Goal: Task Accomplishment & Management: Use online tool/utility

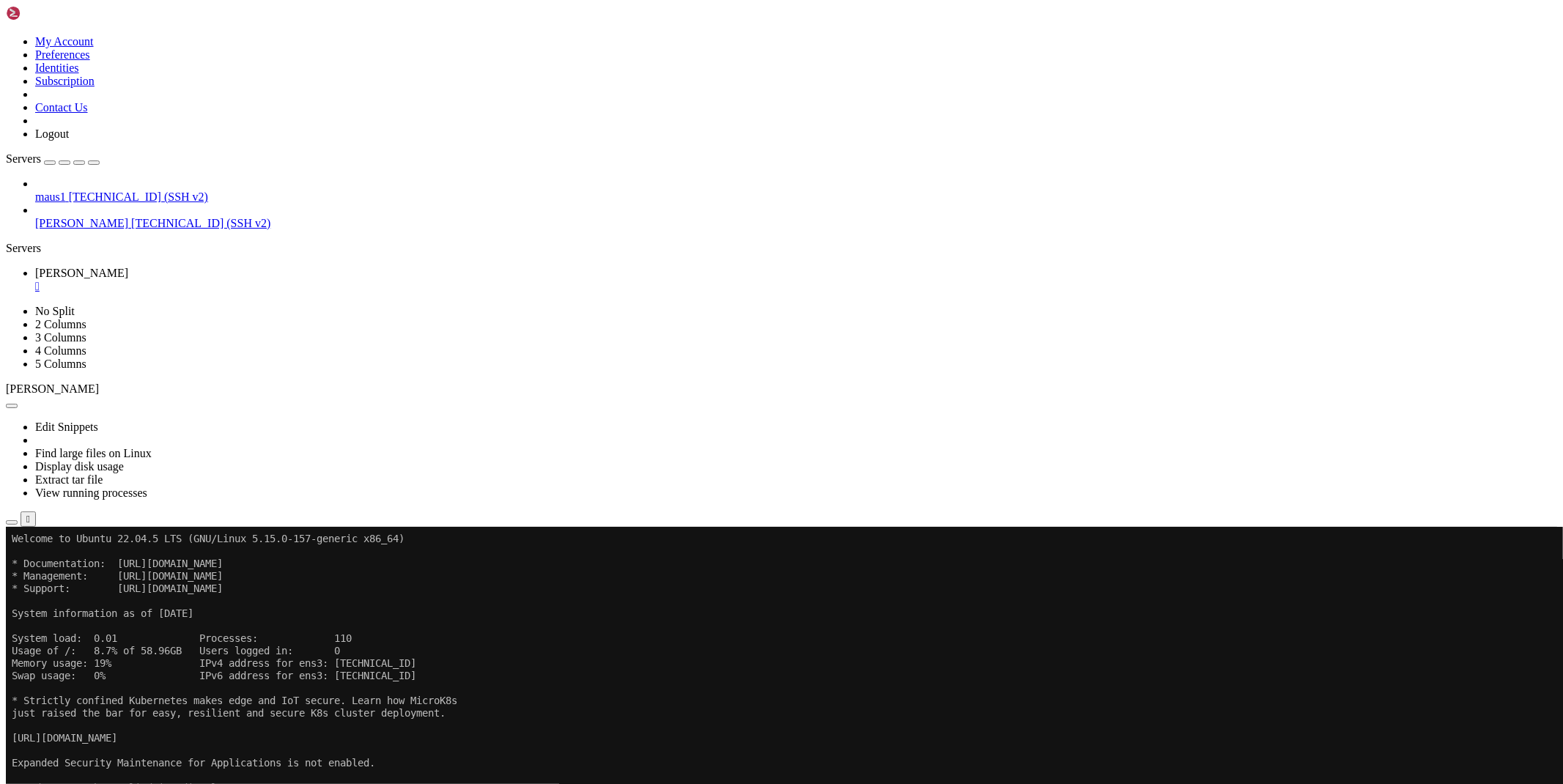
click at [250, 280] on div "" at bounding box center [796, 286] width 1522 height 13
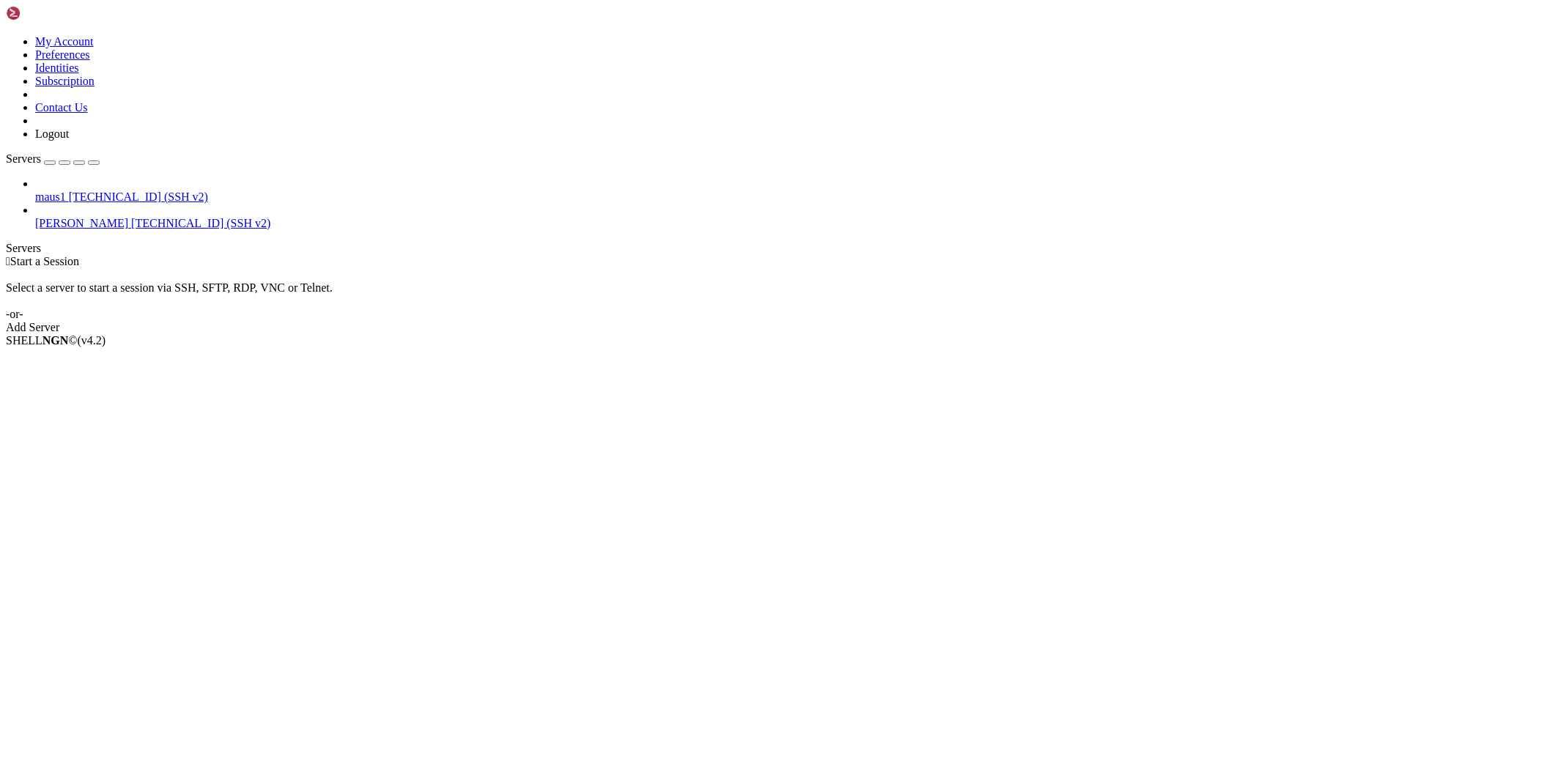
click at [87, 217] on span "[PERSON_NAME]" at bounding box center [82, 223] width 93 height 13
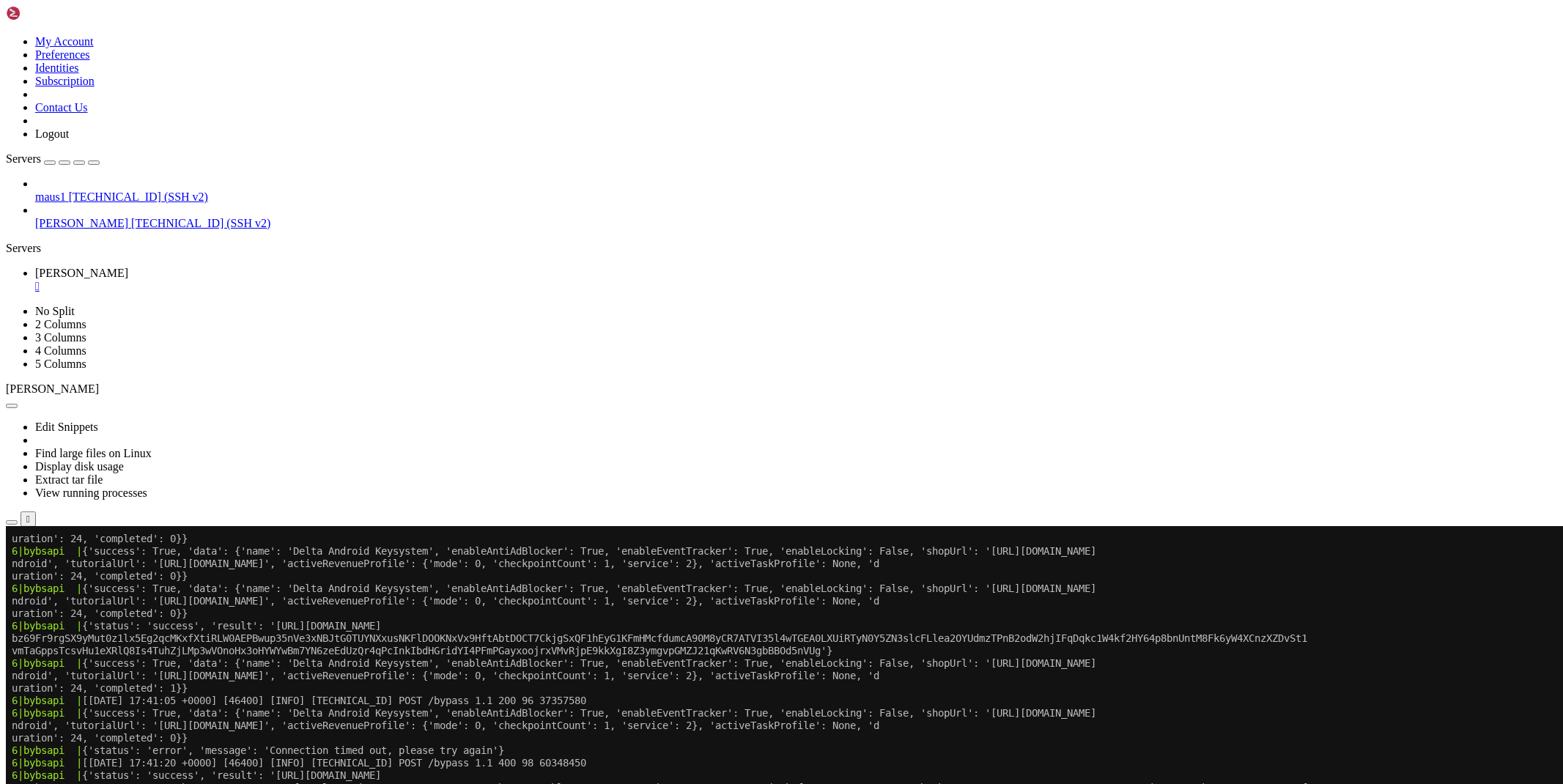
scroll to position [11605, 0]
click at [12, 522] on icon "button" at bounding box center [12, 522] width 0 height 0
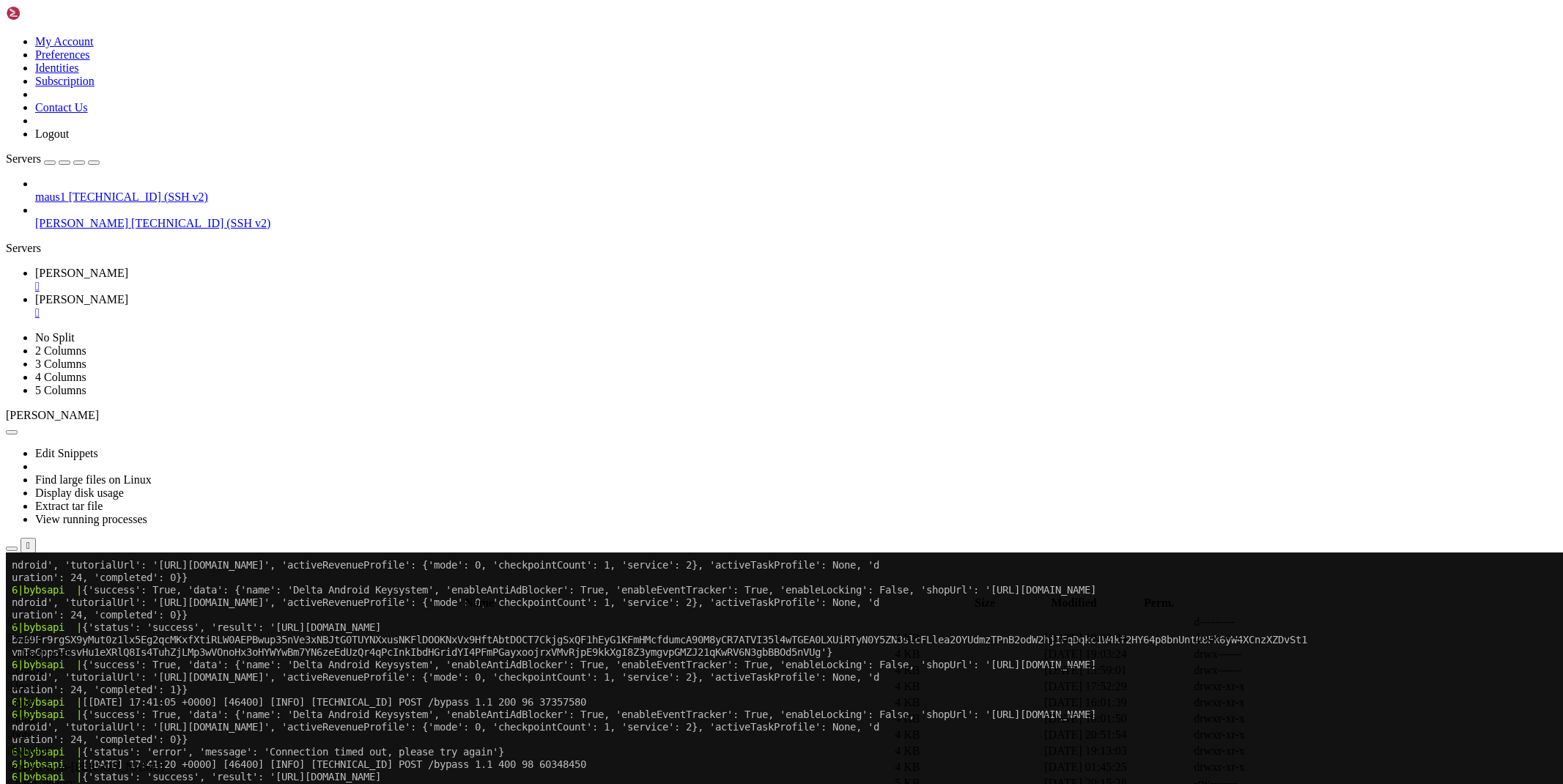
scroll to position [11655, 0]
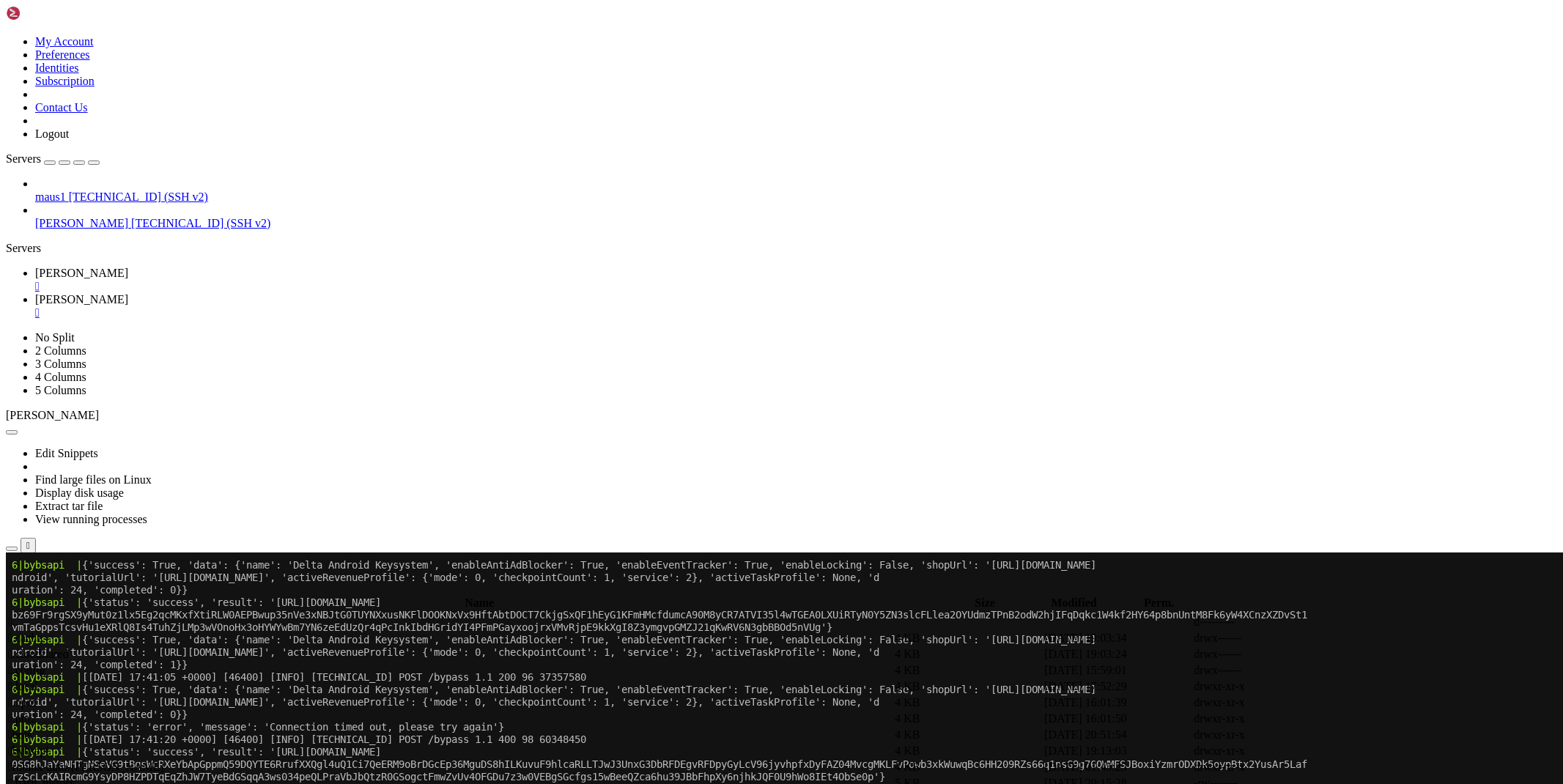
click at [49, 744] on span " bybsapi" at bounding box center [28, 750] width 41 height 13
click at [44, 632] on span " bypass" at bounding box center [26, 638] width 36 height 13
type input "/root/bybsapi/bypass"
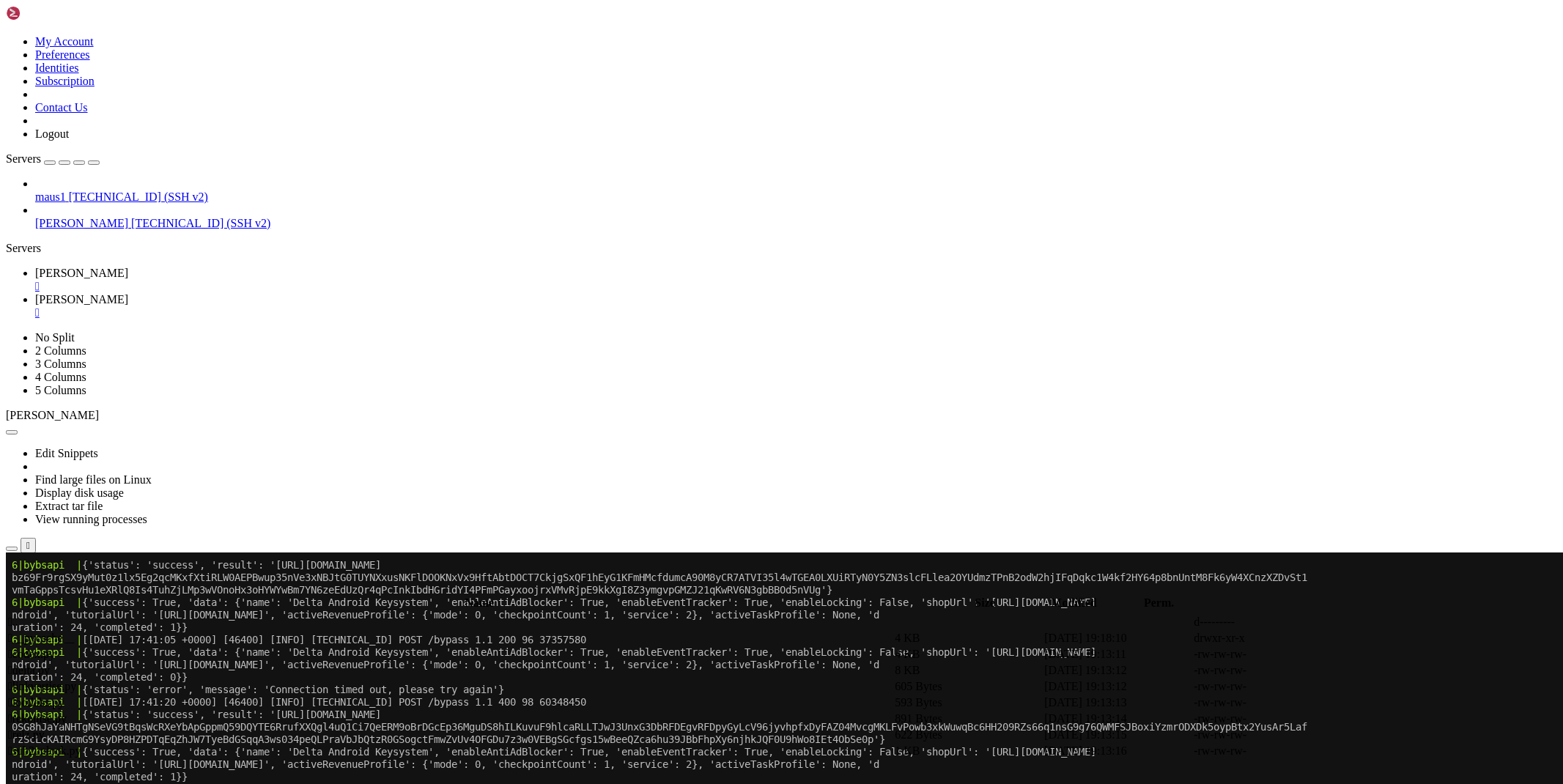
scroll to position [11693, 0]
click at [1343, 670] on icon at bounding box center [1343, 670] width 0 height 0
drag, startPoint x: 360, startPoint y: 227, endPoint x: 210, endPoint y: 230, distance: 150.0
type textarea "print(data)"
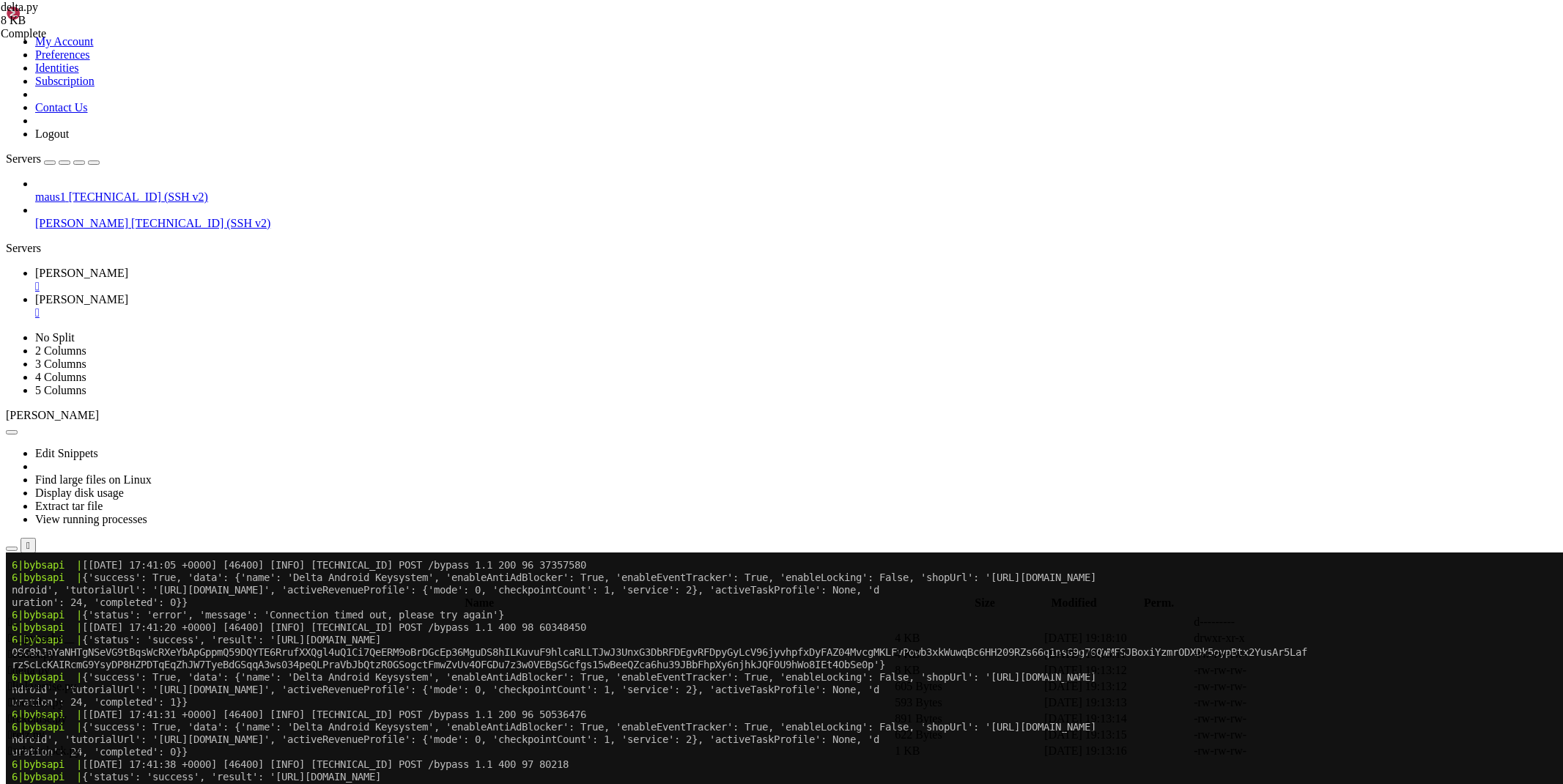
scroll to position [11780, 0]
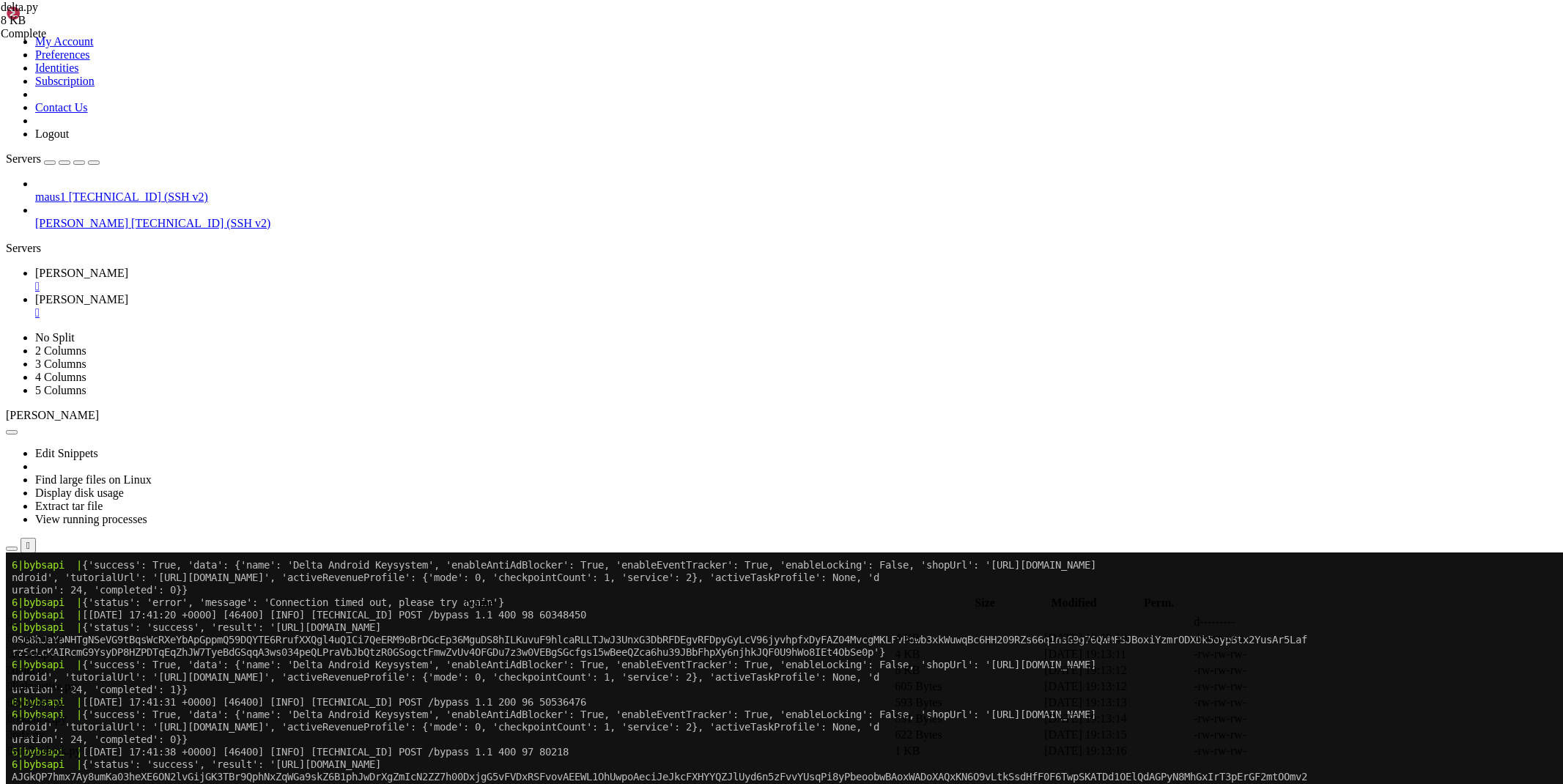
type textarea "data = await r.json()"
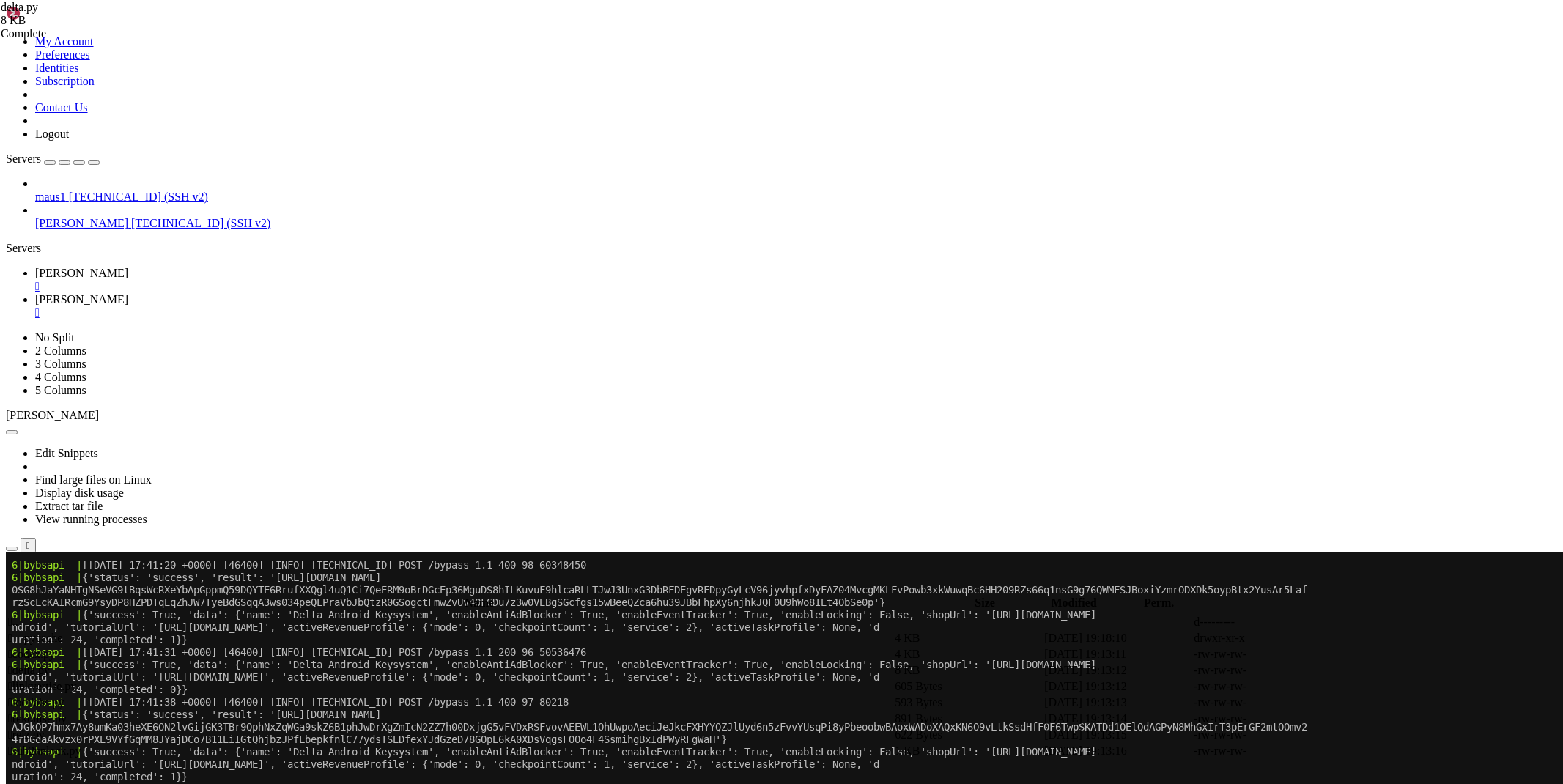
scroll to position [11830, 0]
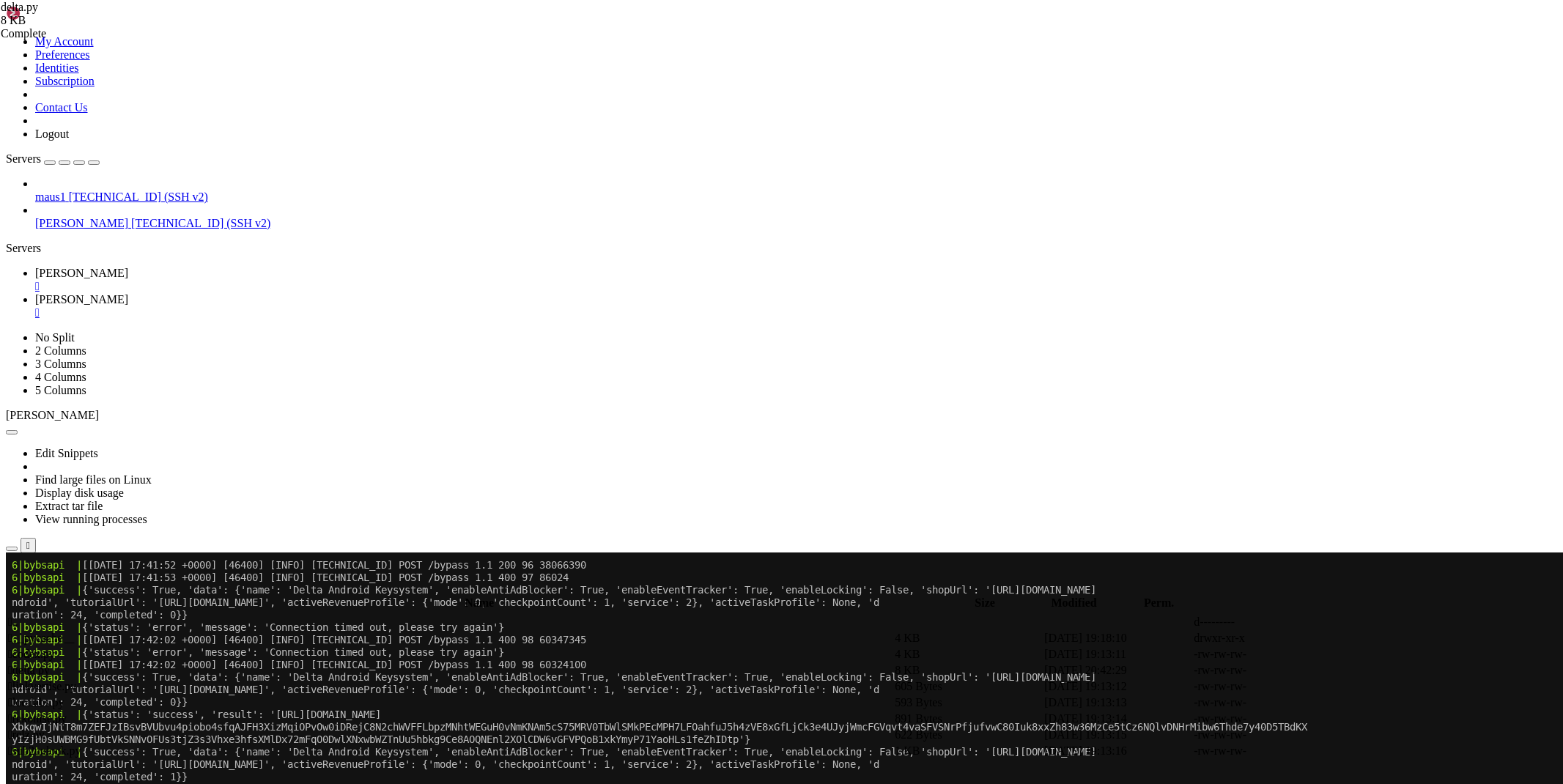
scroll to position [12252, 0]
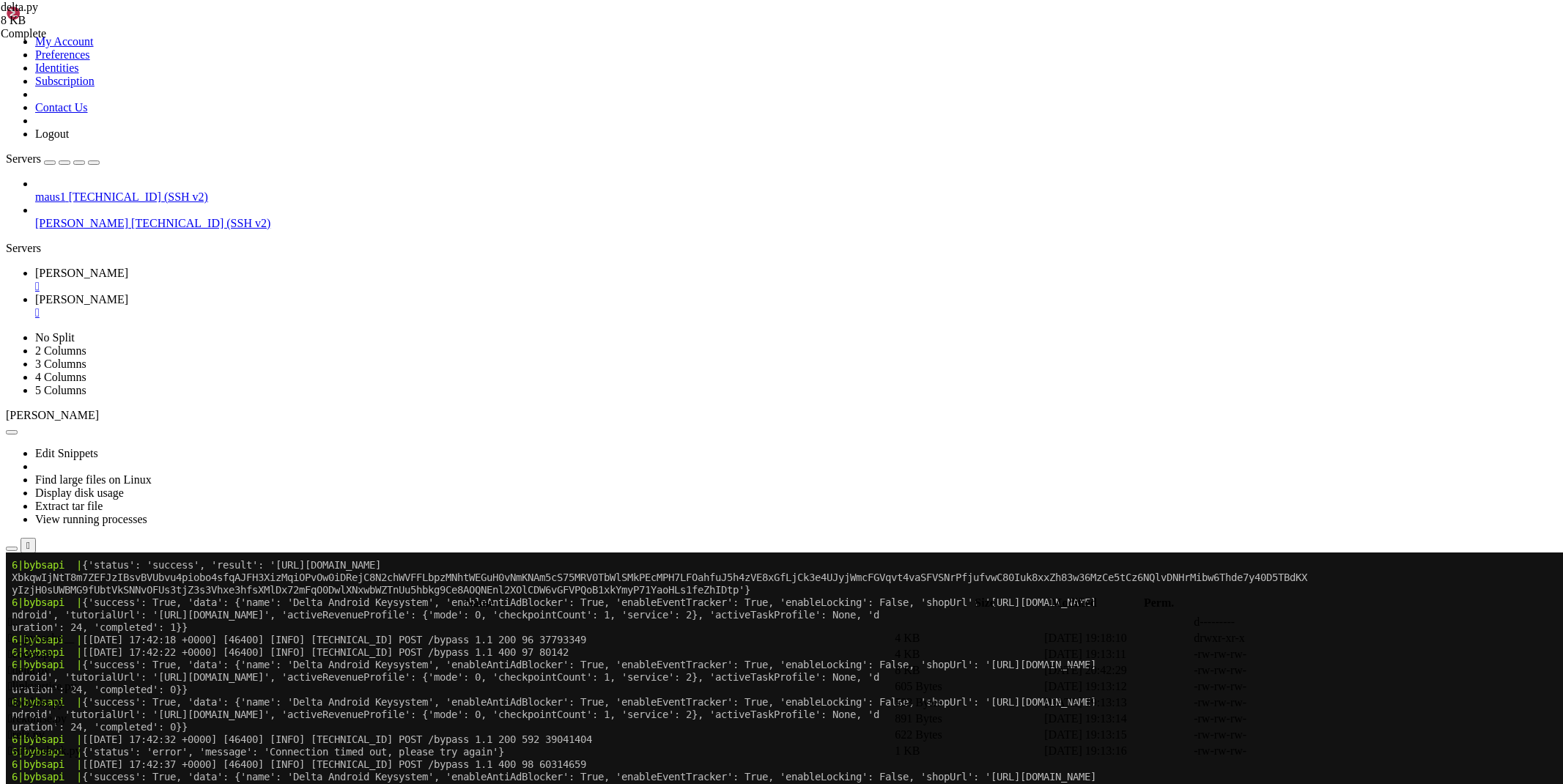
click at [1343, 670] on icon at bounding box center [1343, 670] width 0 height 0
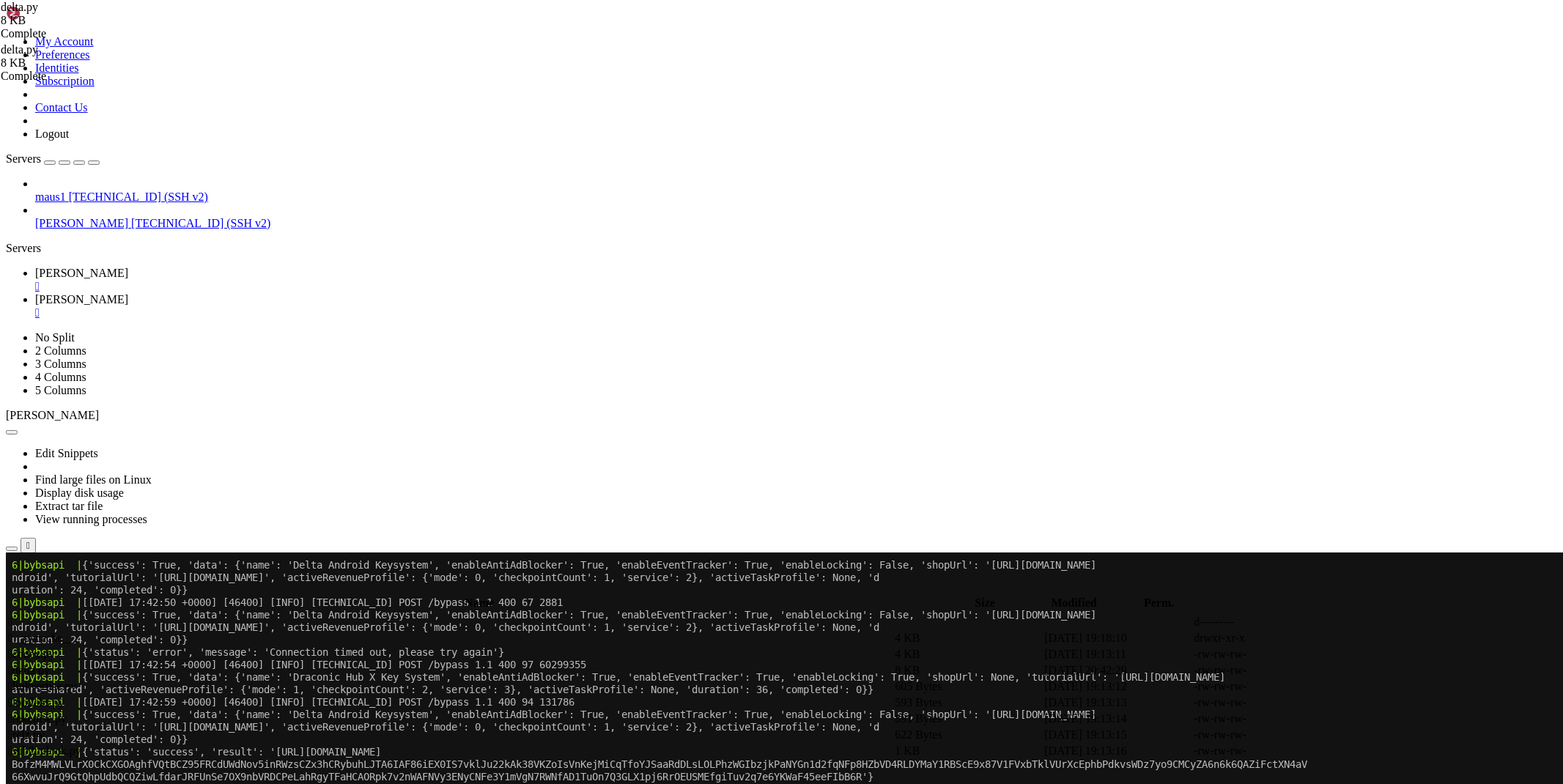
scroll to position [12738, 0]
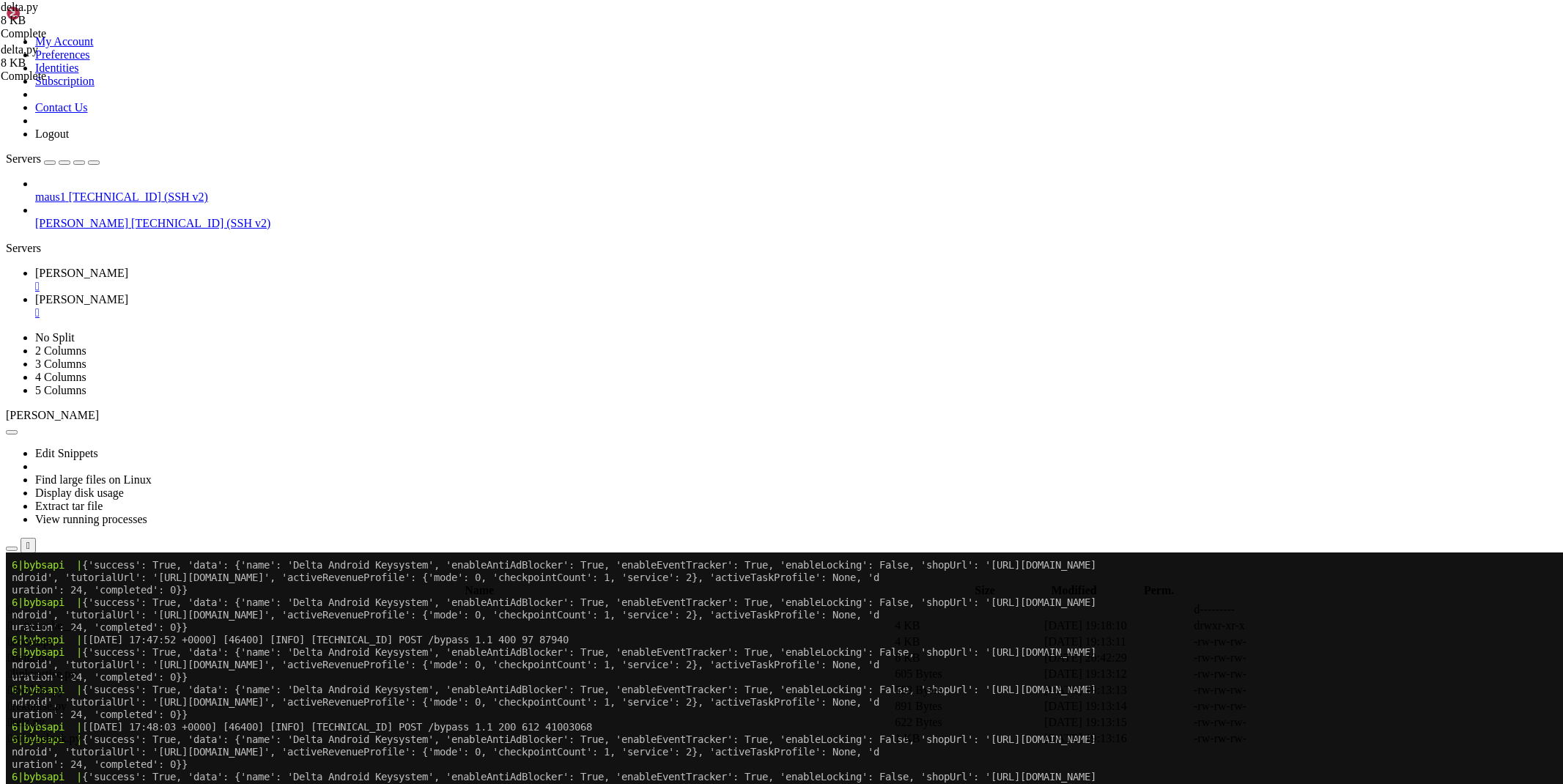
scroll to position [15802, 0]
paste textarea
type textarea "print(rr)""""
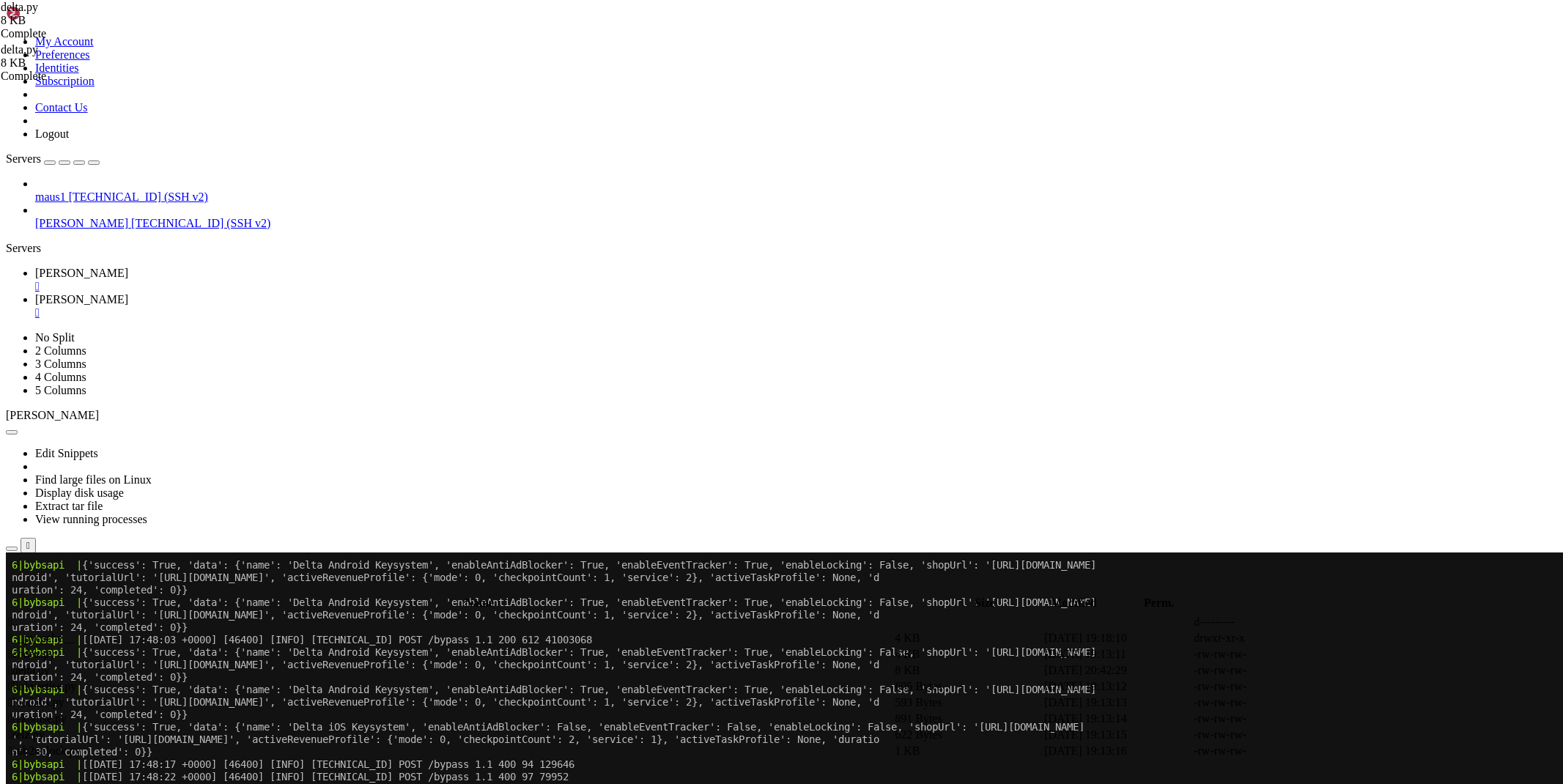
scroll to position [469, 0]
click at [214, 266] on link "[PERSON_NAME] " at bounding box center [796, 279] width 1522 height 26
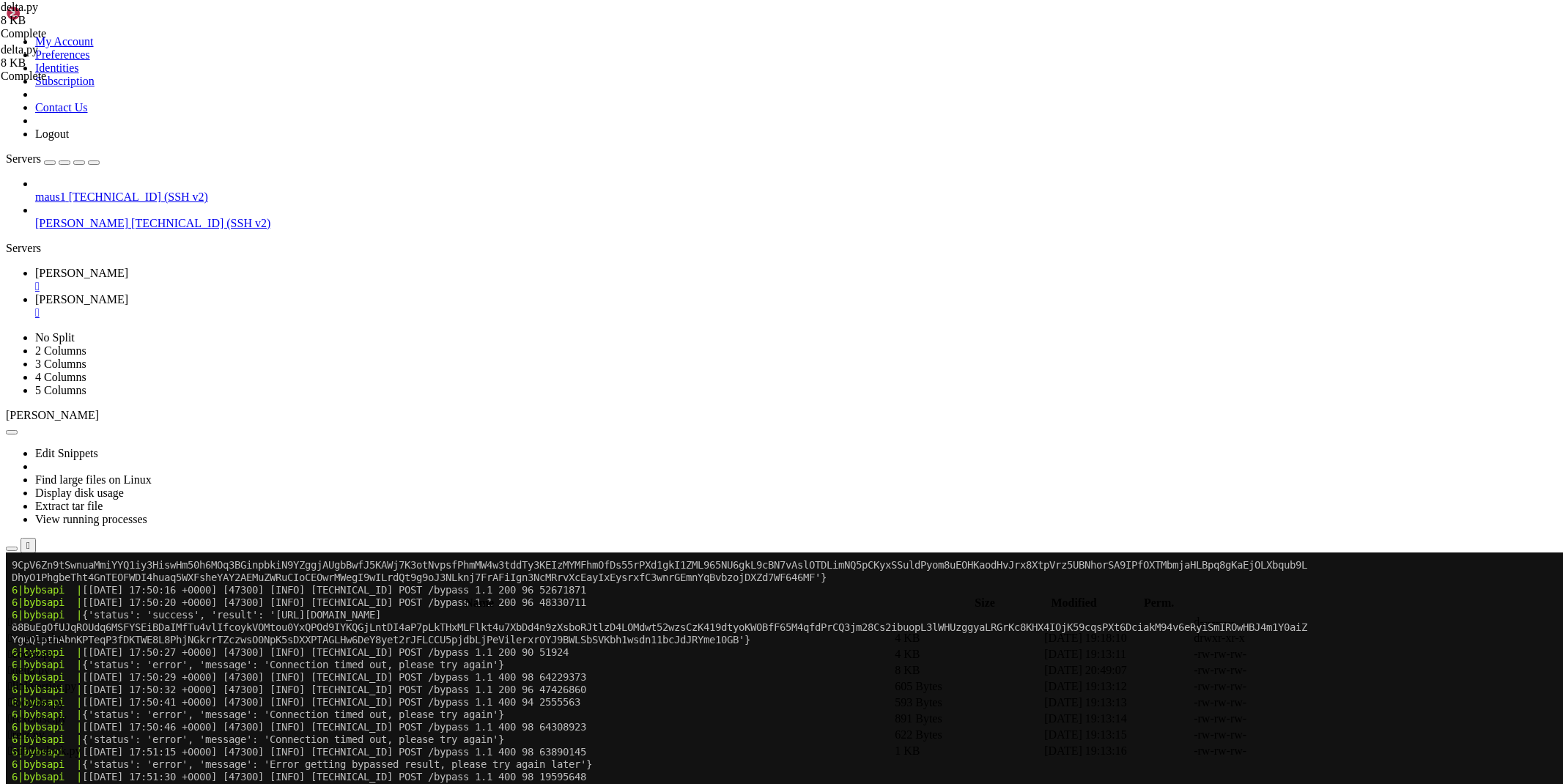
scroll to position [17532, 0]
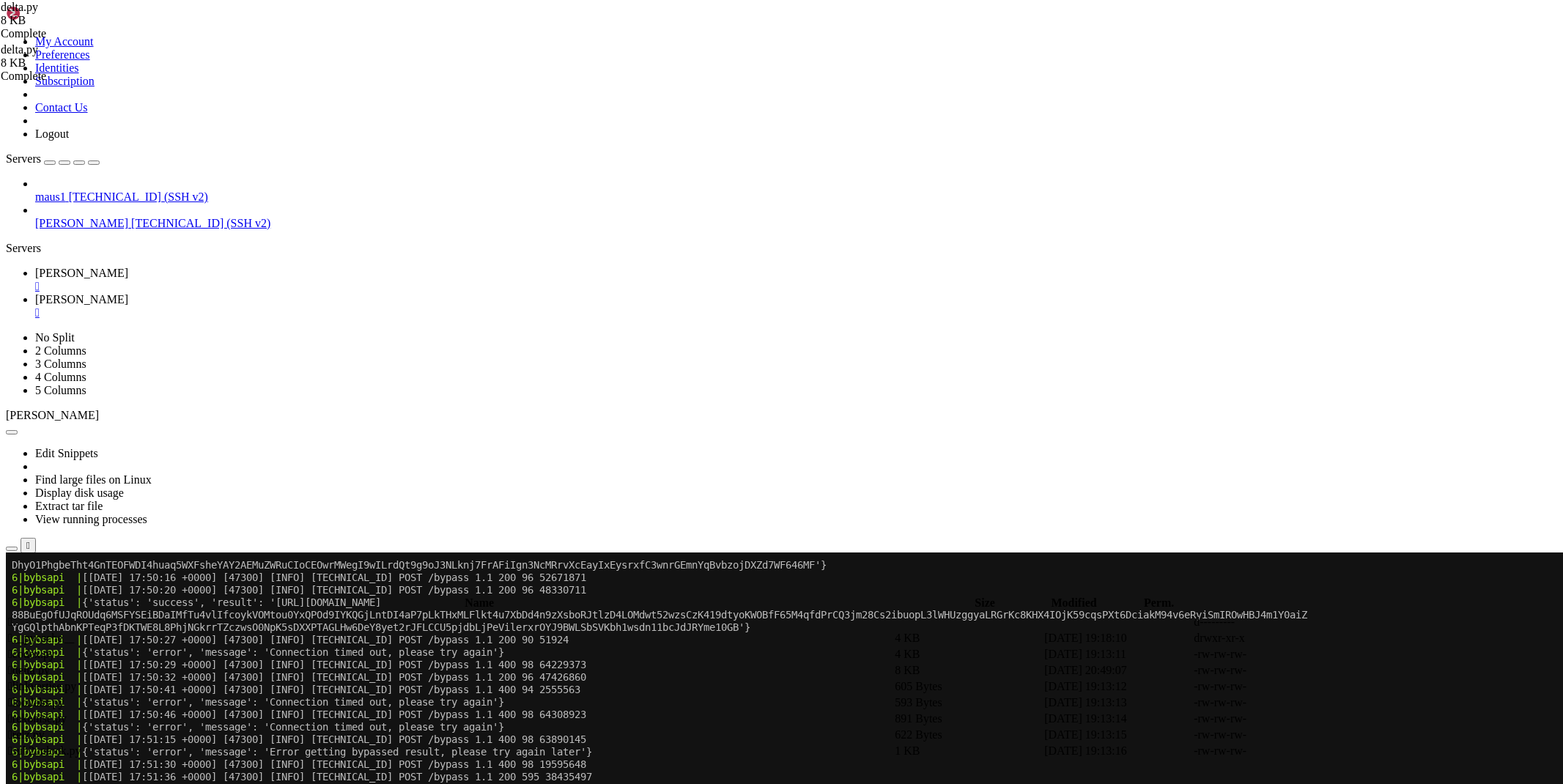
click at [289, 293] on link "[PERSON_NAME] " at bounding box center [796, 306] width 1522 height 26
click at [1343, 670] on icon at bounding box center [1343, 670] width 0 height 0
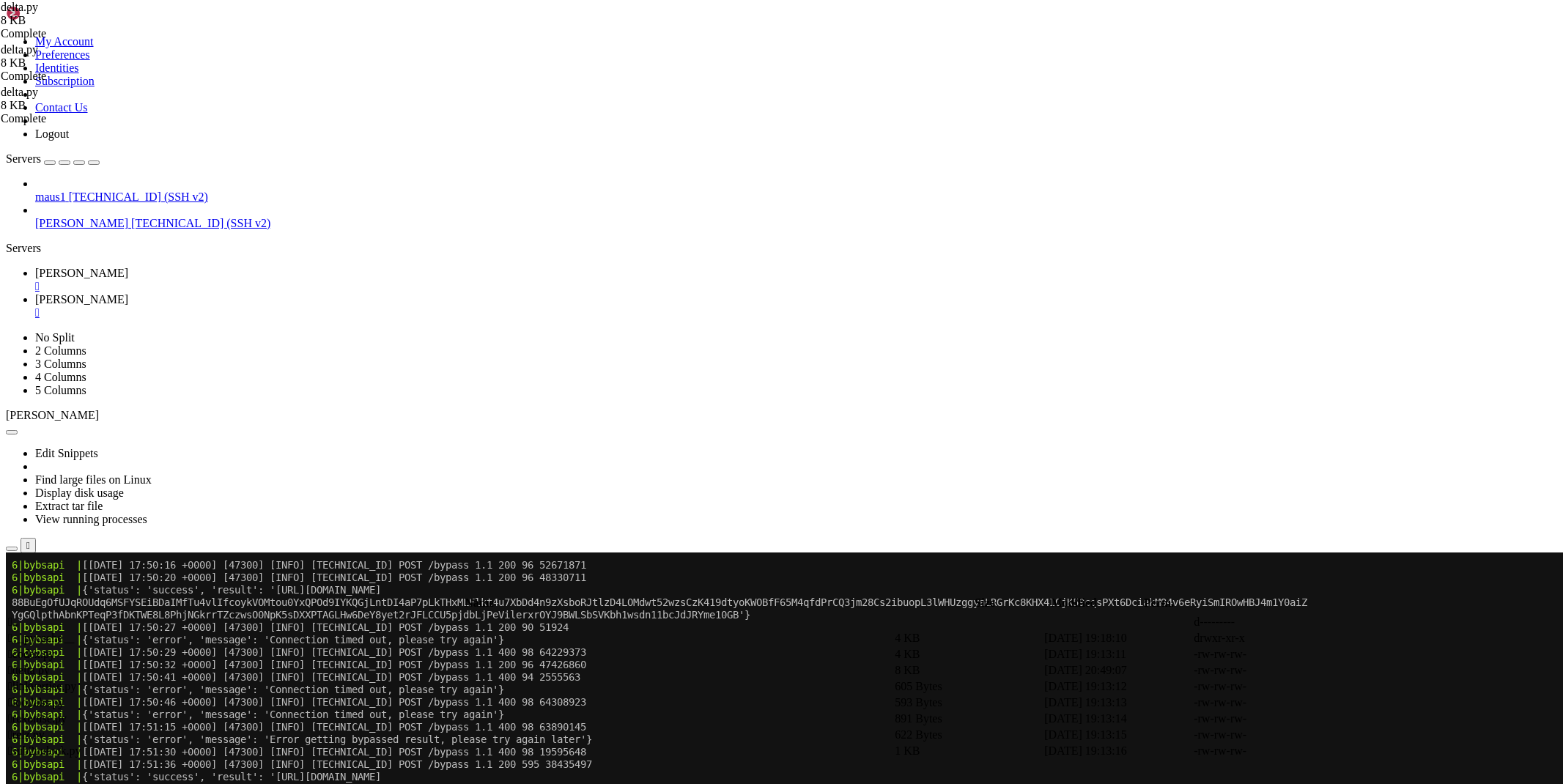
type textarea "import aiohttp, random, time, json, binascii, urllib.parse, re, asyncio, base64"
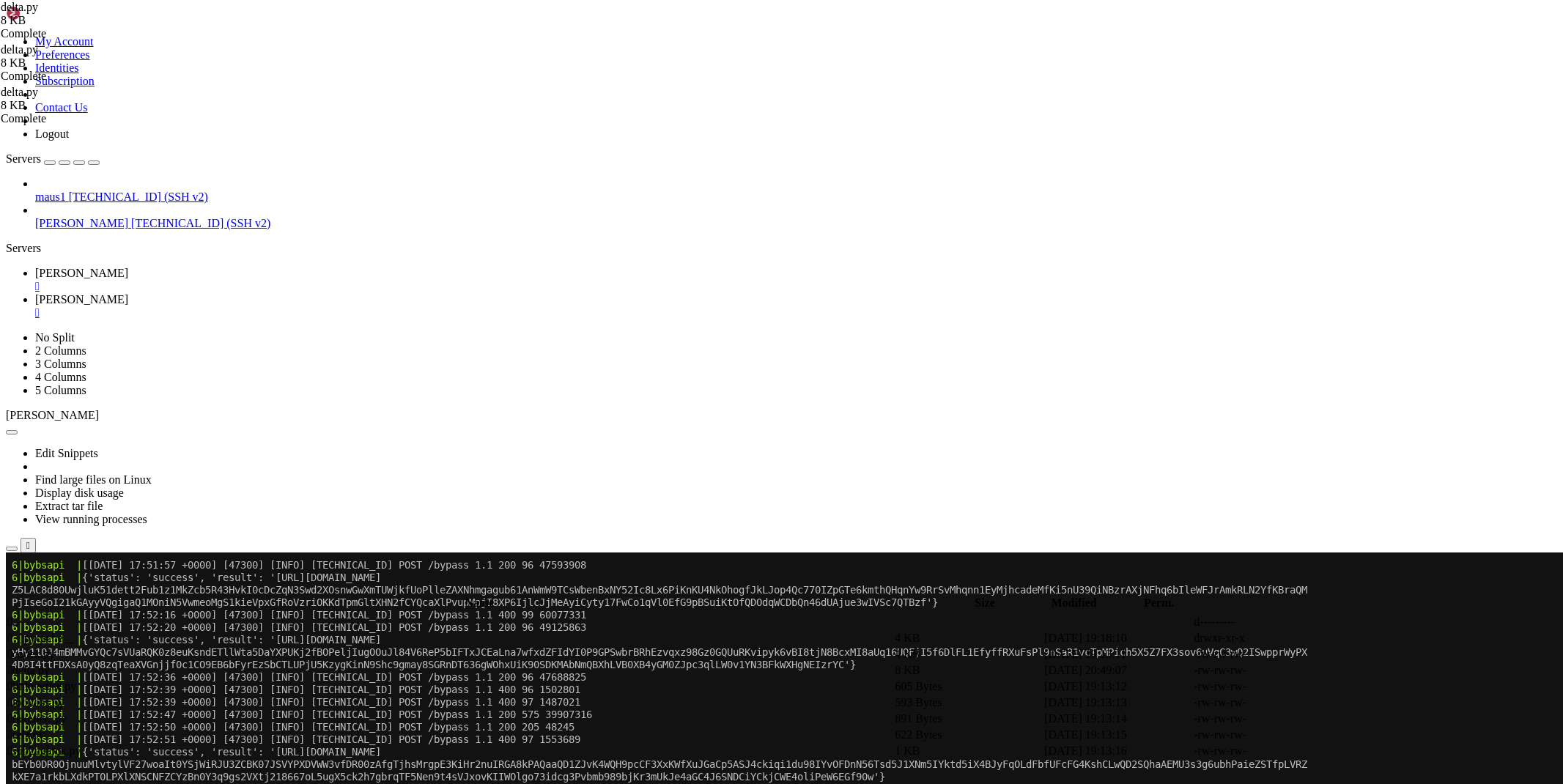
scroll to position [17807, 0]
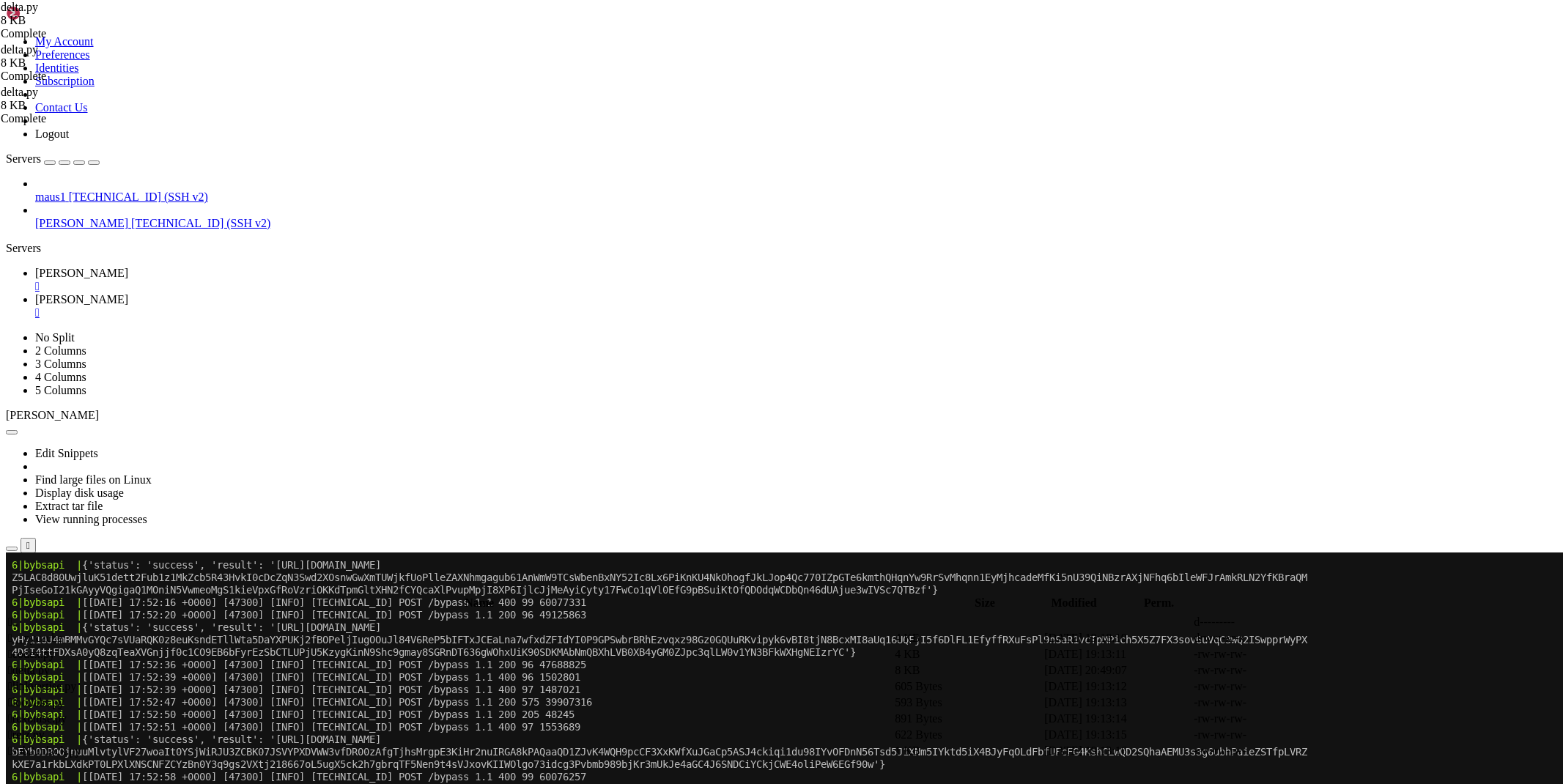
click at [128, 266] on span "[PERSON_NAME]" at bounding box center [82, 273] width 93 height 13
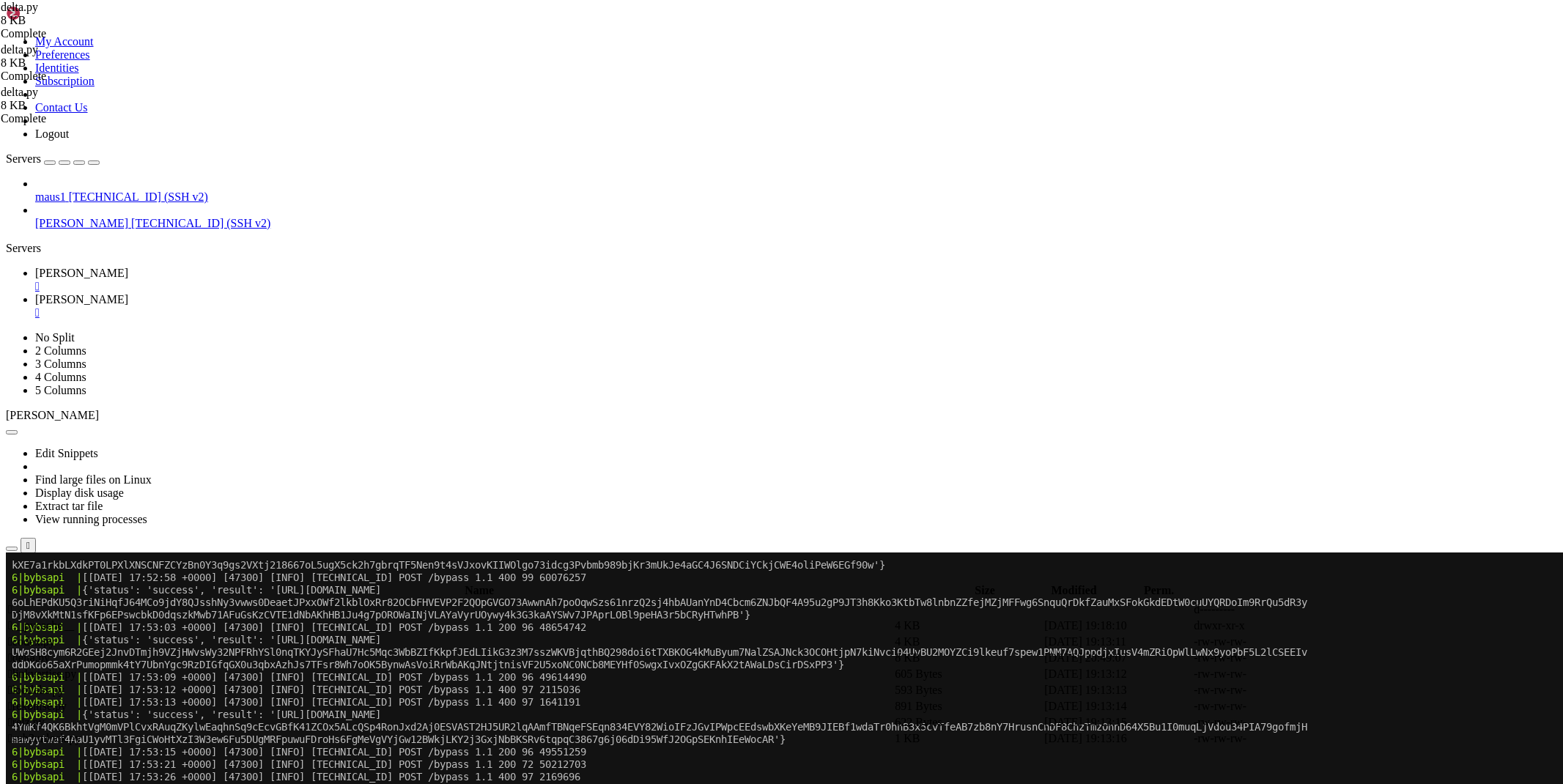
scroll to position [18006, 0]
click at [35, 293] on icon at bounding box center [35, 299] width 0 height 13
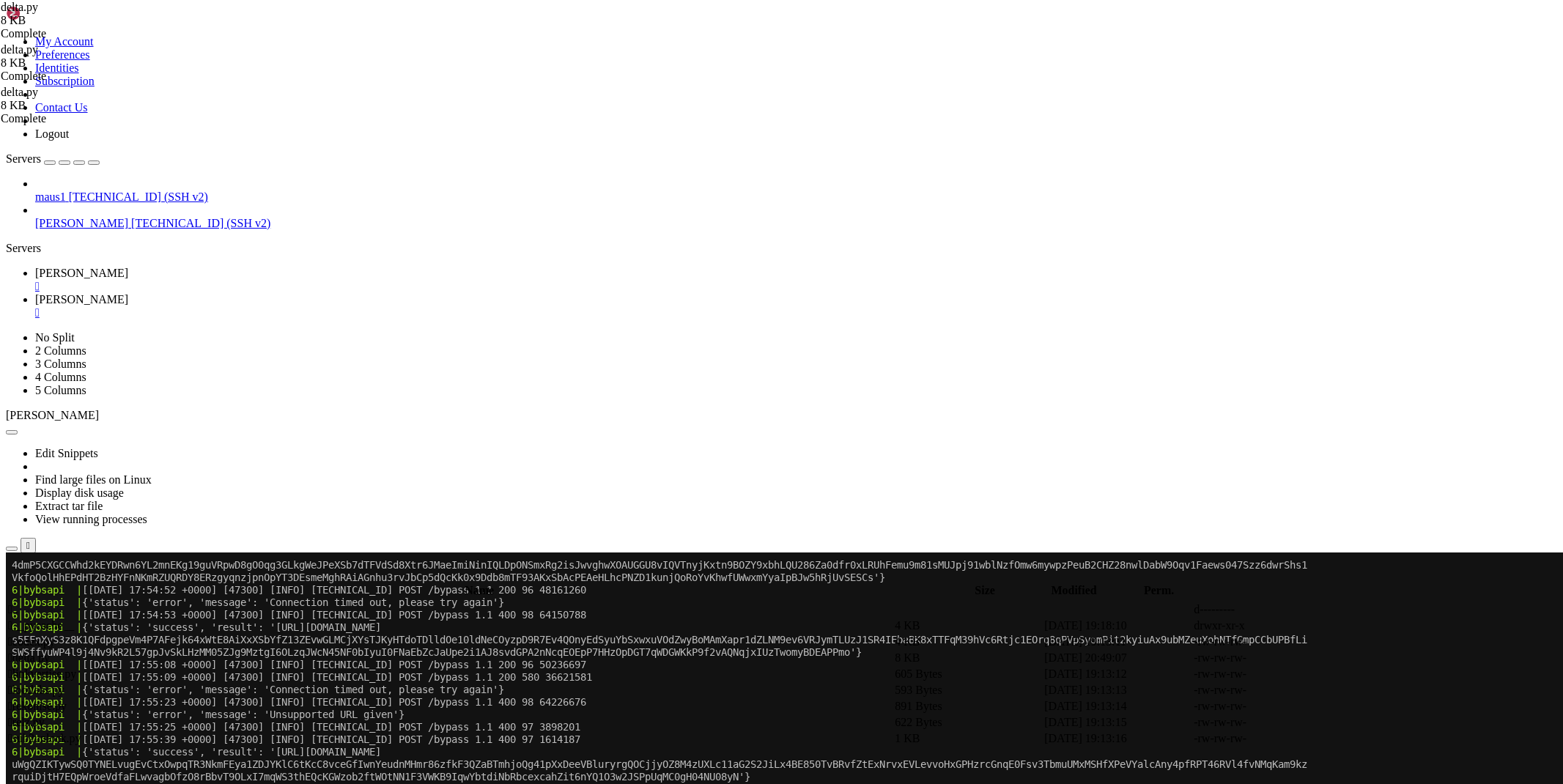
scroll to position [18504, 0]
paste textarea
type textarea "print(rr)""""
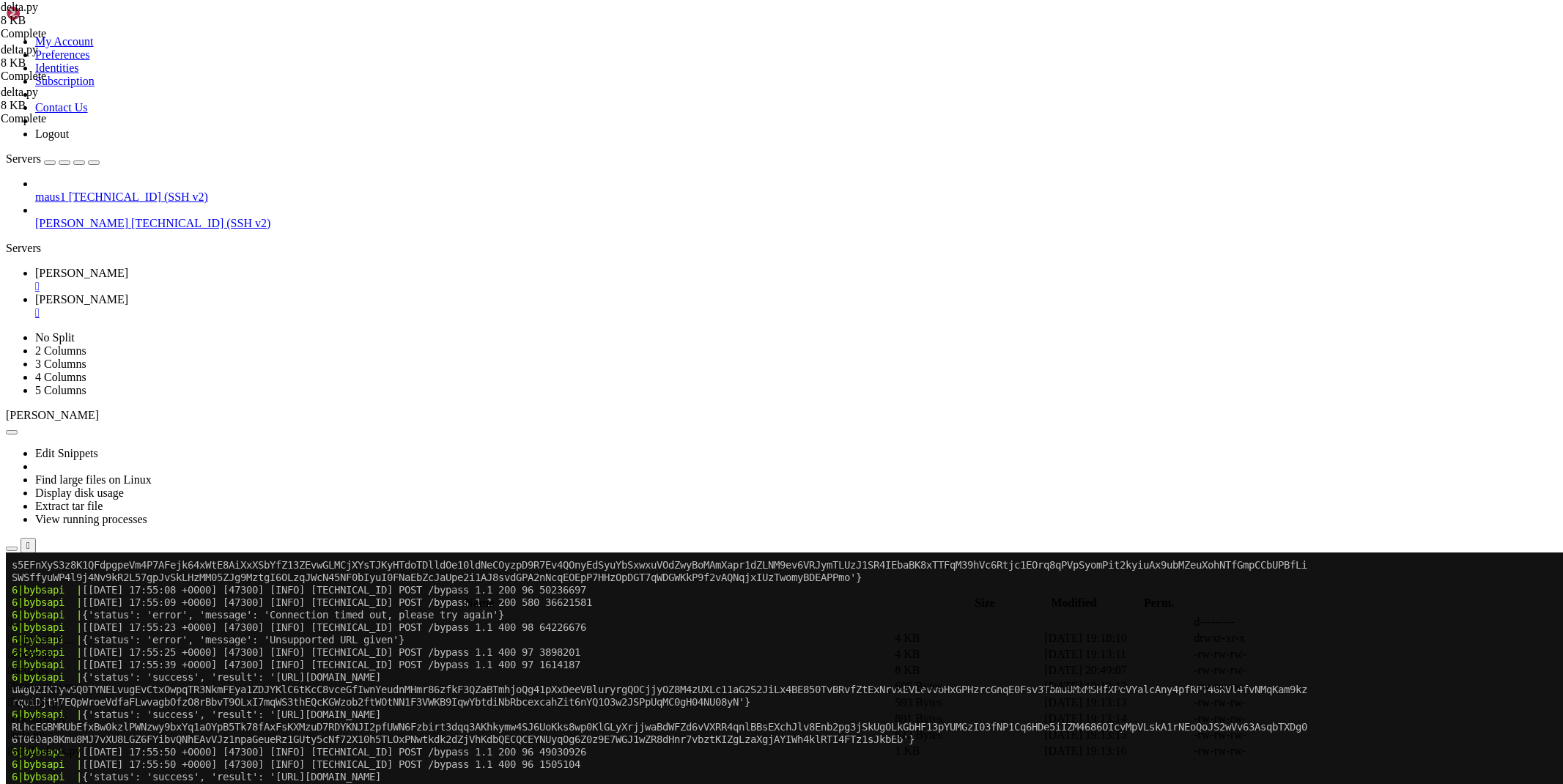
scroll to position [18591, 0]
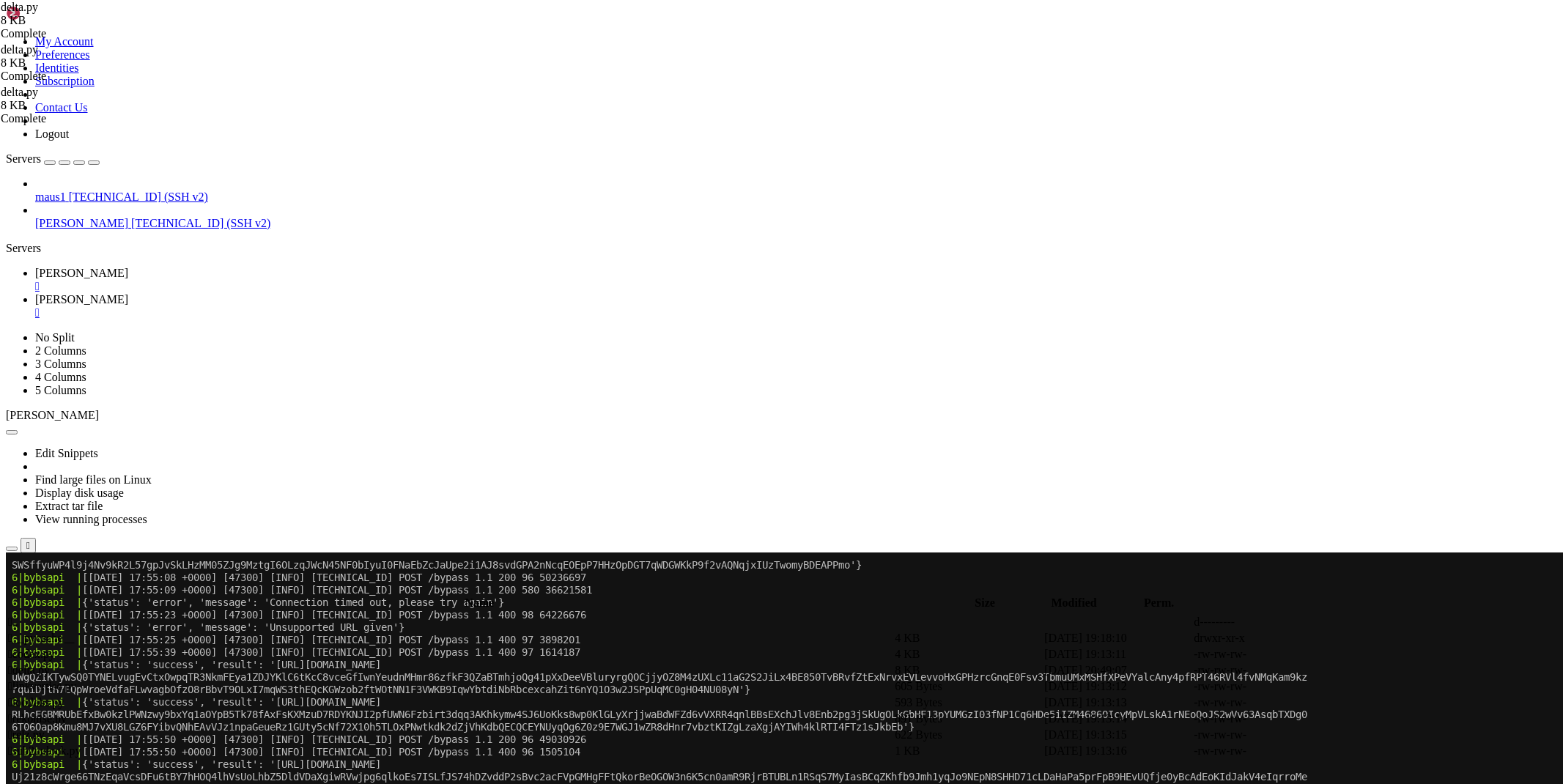
click at [224, 266] on link "[PERSON_NAME] " at bounding box center [796, 279] width 1522 height 26
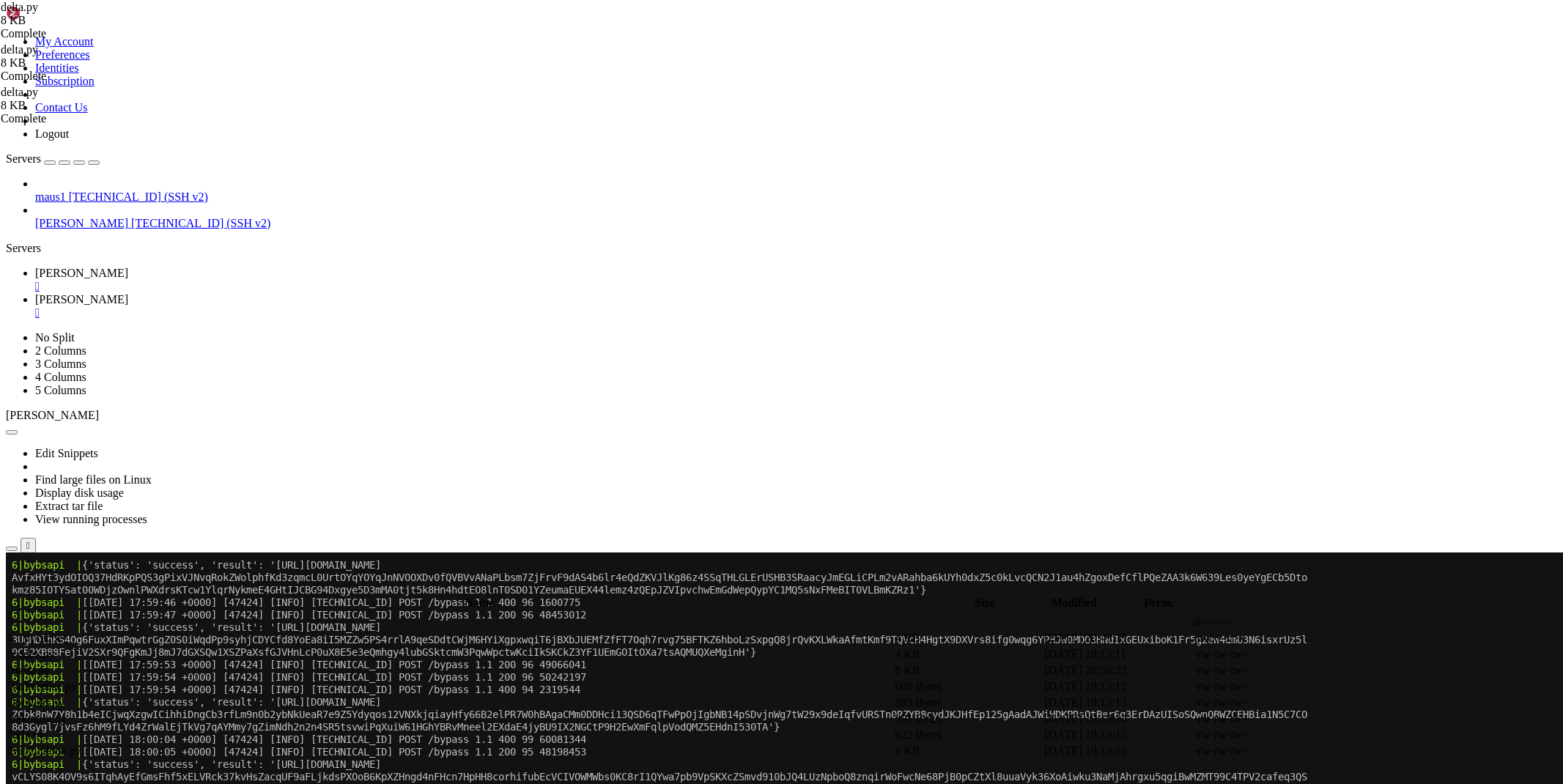
scroll to position [20048, 0]
click at [283, 293] on link "[PERSON_NAME] " at bounding box center [796, 306] width 1522 height 26
click at [1343, 670] on icon at bounding box center [1343, 670] width 0 height 0
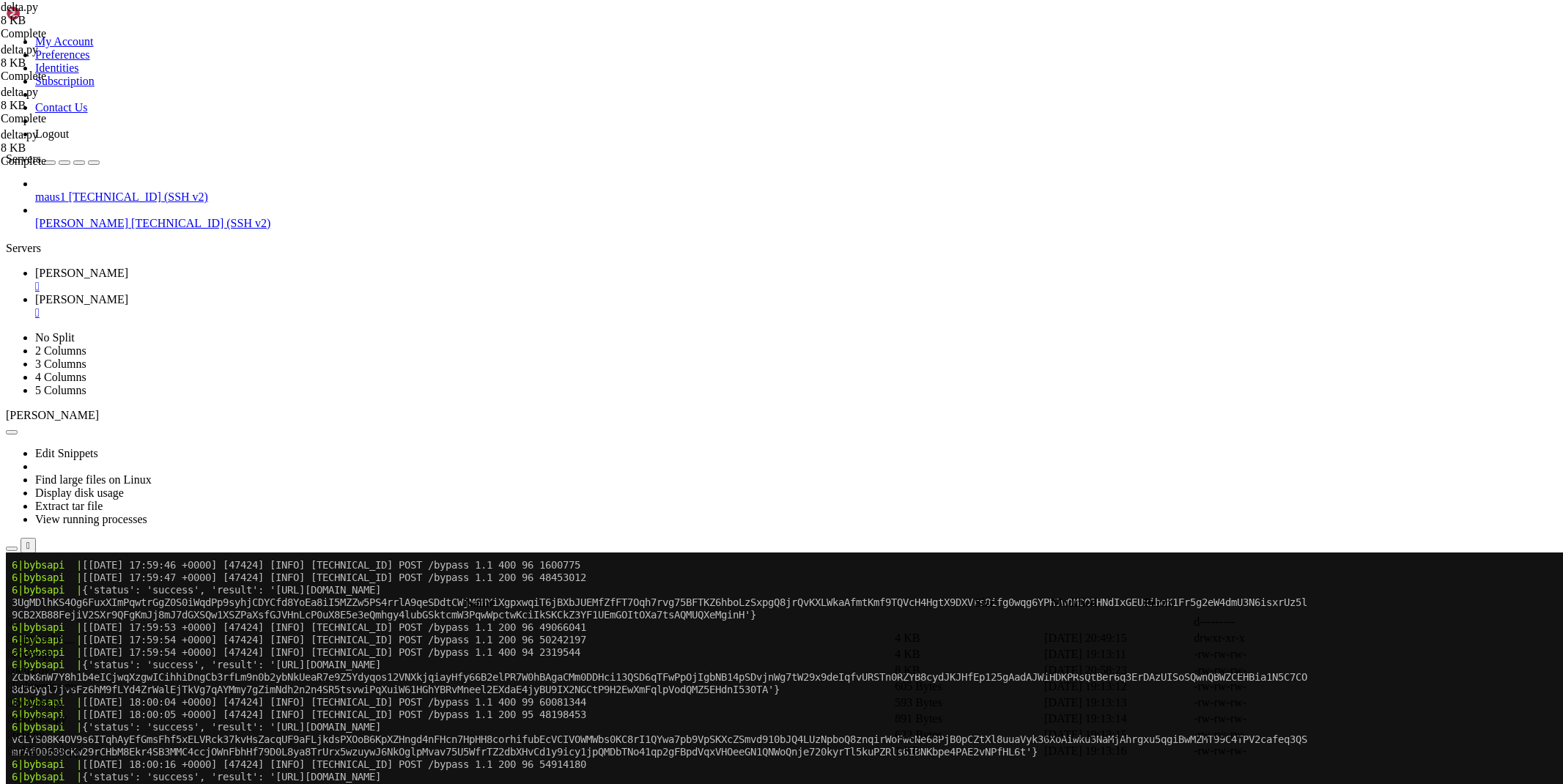
scroll to position [586, 0]
type textarea "if _lootlabs is None: return 'An error occurred while bypassing Delta X (lootla…"
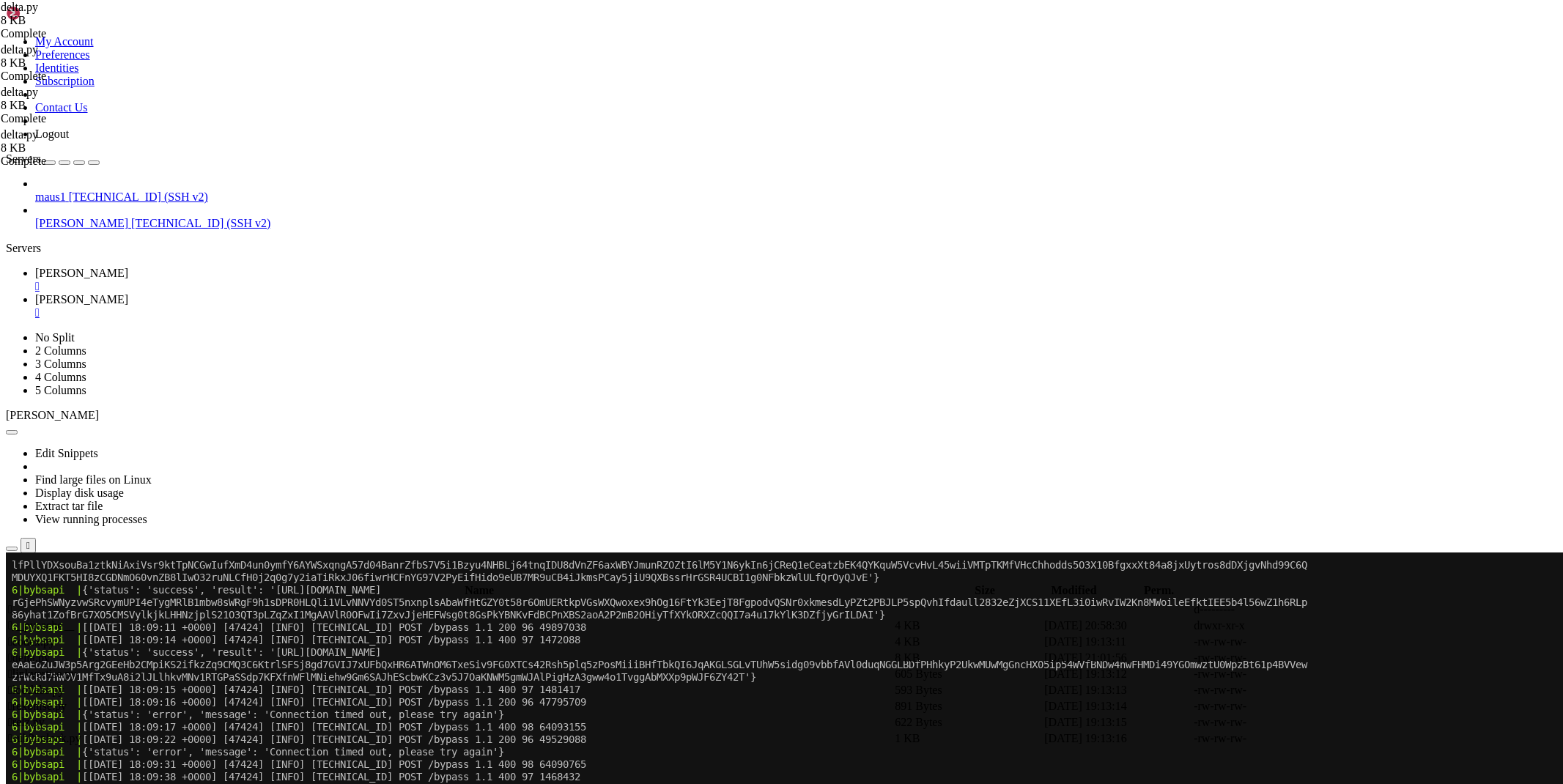
scroll to position [22190, 0]
